Goal: Transaction & Acquisition: Purchase product/service

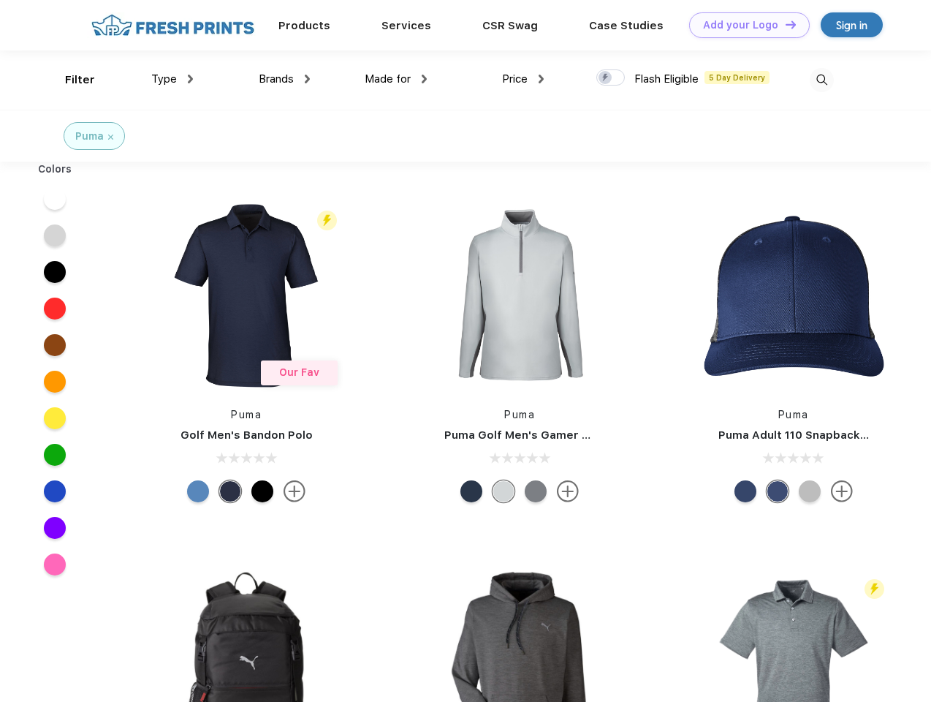
click at [744, 25] on link "Add your Logo Design Tool" at bounding box center [749, 25] width 121 height 26
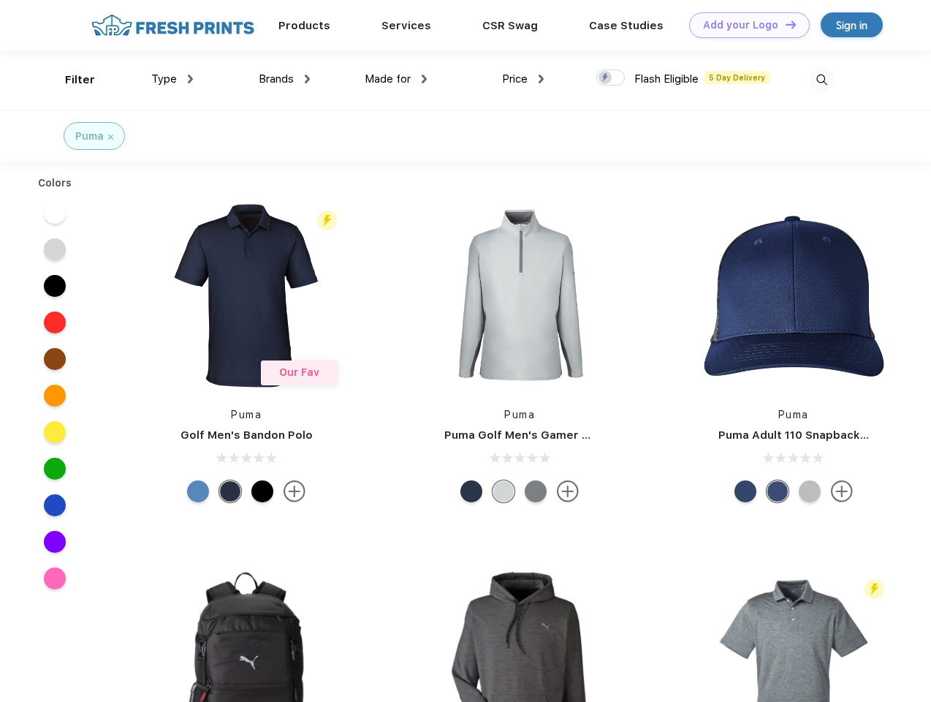
click at [0, 0] on div "Design Tool" at bounding box center [0, 0] width 0 height 0
click at [784, 24] on link "Add your Logo Design Tool" at bounding box center [749, 25] width 121 height 26
click at [70, 80] on div "Filter" at bounding box center [80, 80] width 30 height 17
click at [172, 79] on span "Type" at bounding box center [164, 78] width 26 height 13
click at [284, 79] on span "Brands" at bounding box center [276, 78] width 35 height 13
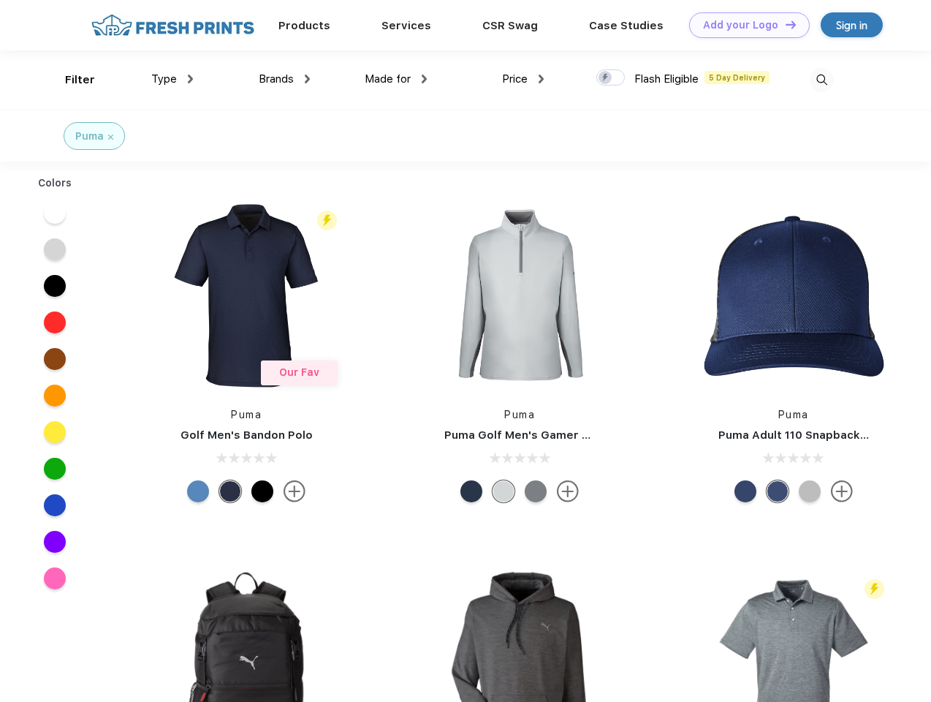
click at [396, 79] on span "Made for" at bounding box center [388, 78] width 46 height 13
click at [523, 79] on span "Price" at bounding box center [515, 78] width 26 height 13
click at [611, 78] on div at bounding box center [610, 77] width 29 height 16
click at [606, 78] on input "checkbox" at bounding box center [601, 74] width 10 height 10
click at [821, 80] on img at bounding box center [822, 80] width 24 height 24
